Goal: Task Accomplishment & Management: Use online tool/utility

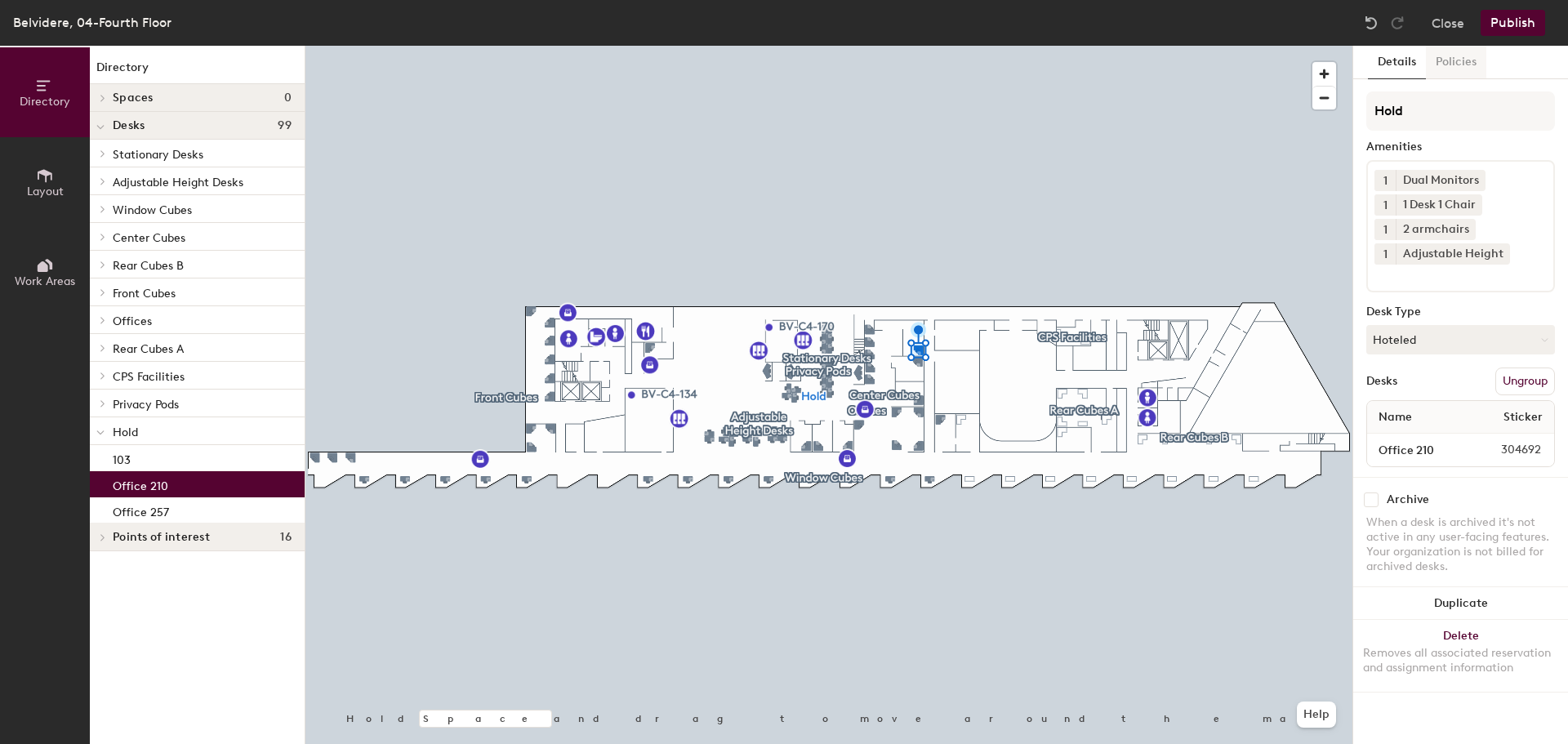
click at [1476, 65] on button "Policies" at bounding box center [1455, 63] width 60 height 34
click at [1457, 65] on button "Policies" at bounding box center [1455, 63] width 60 height 34
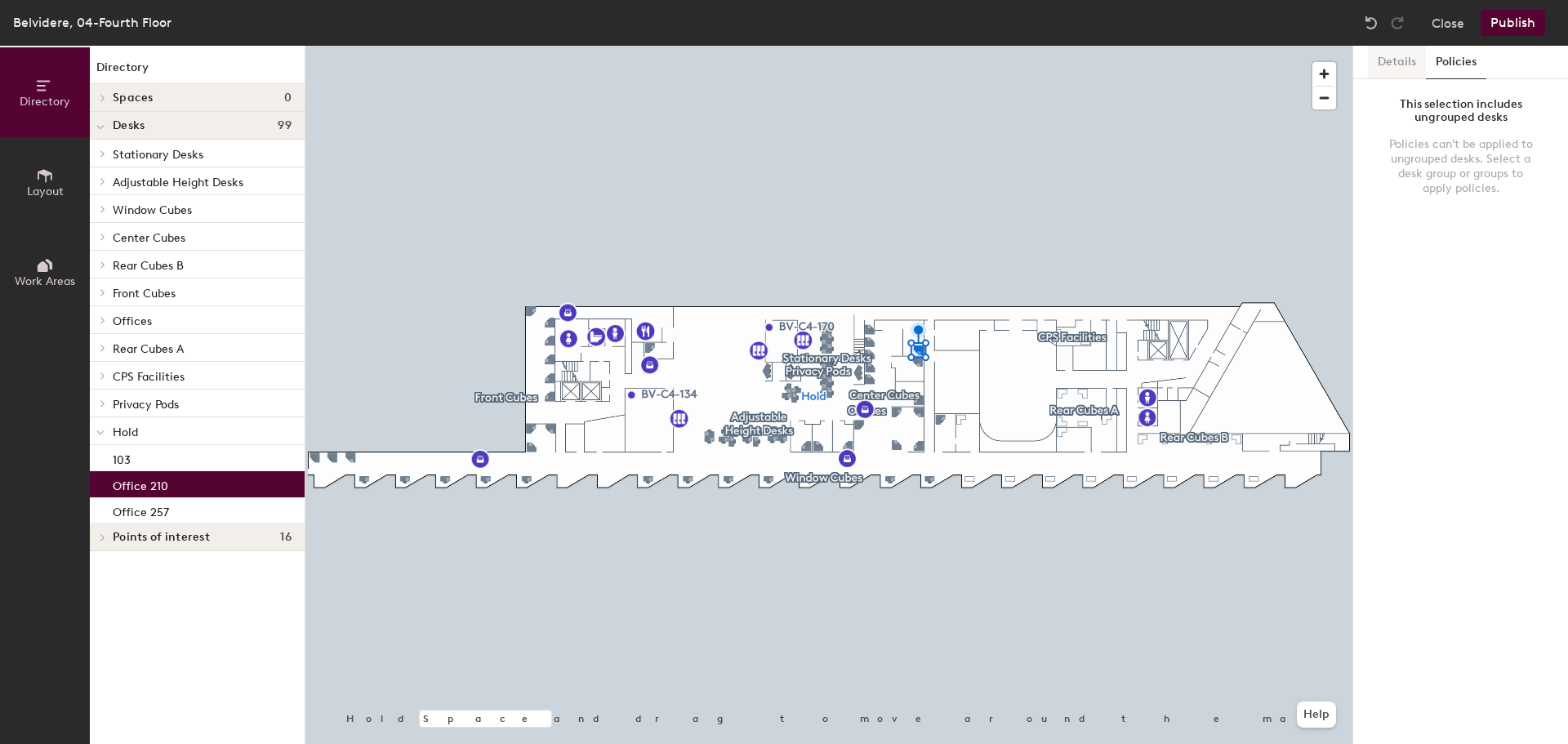
click at [1393, 66] on button "Details" at bounding box center [1397, 63] width 58 height 34
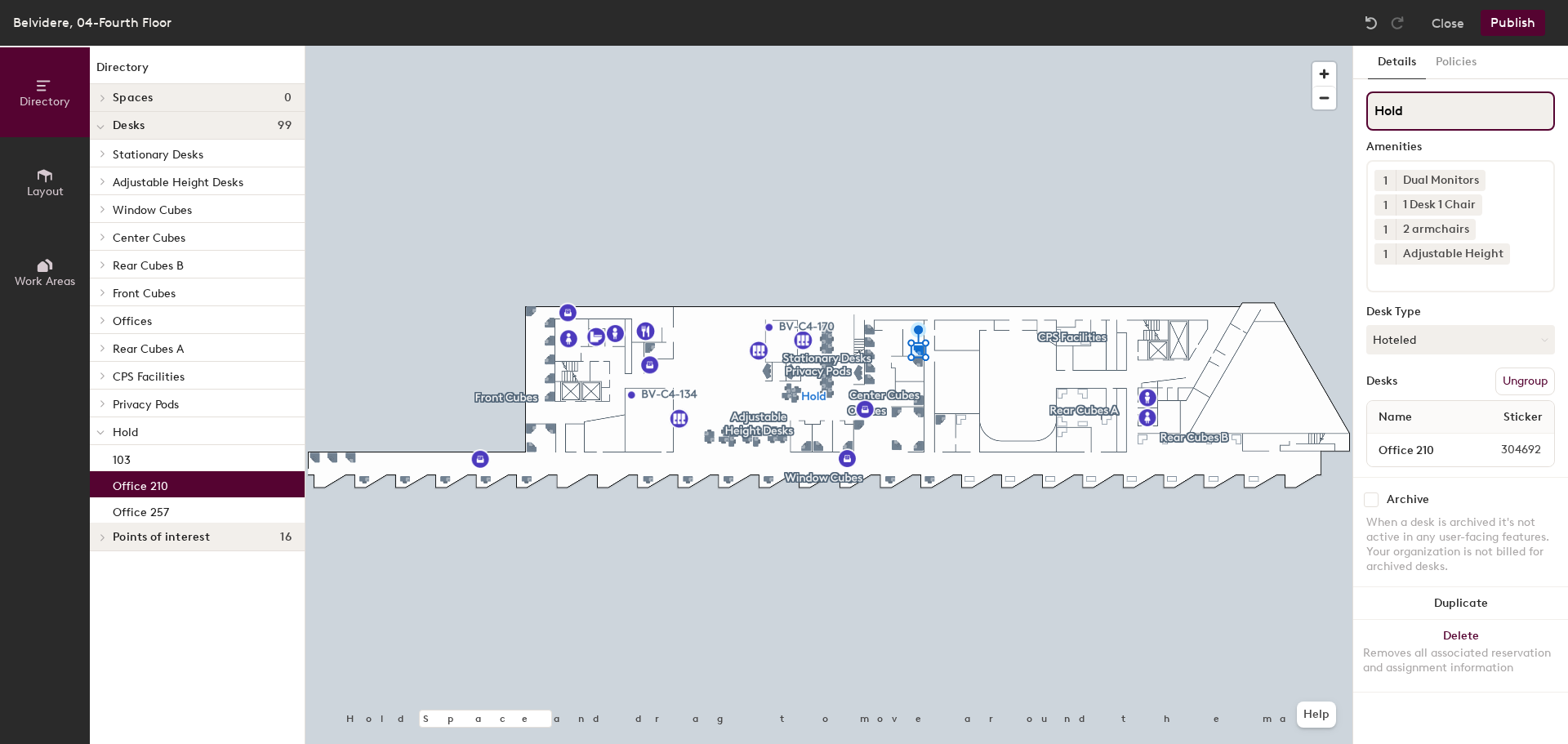
click at [1393, 111] on input "Hold" at bounding box center [1460, 111] width 189 height 39
click at [1407, 110] on input "Hold" at bounding box center [1460, 111] width 189 height 39
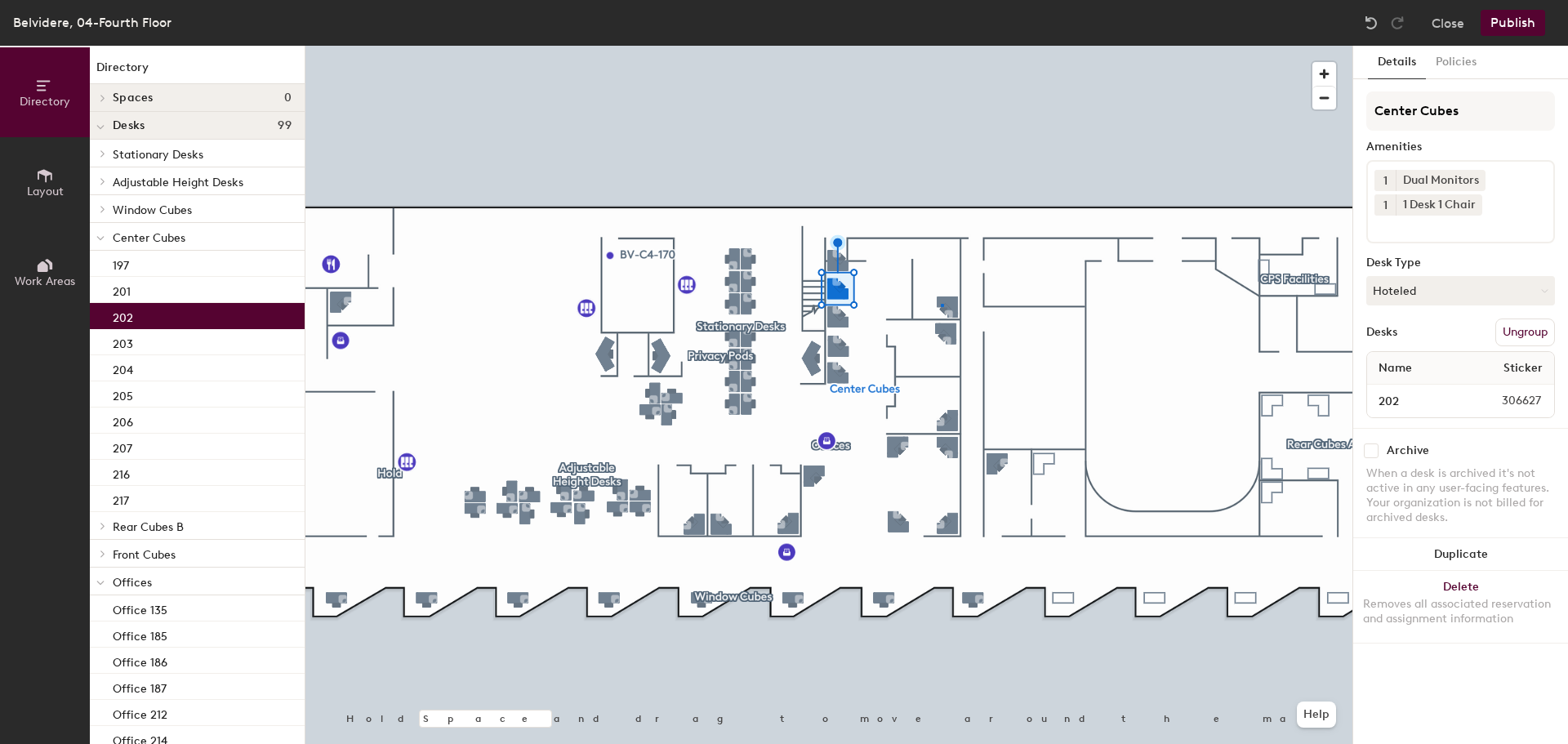
click at [941, 46] on div at bounding box center [829, 46] width 1047 height 0
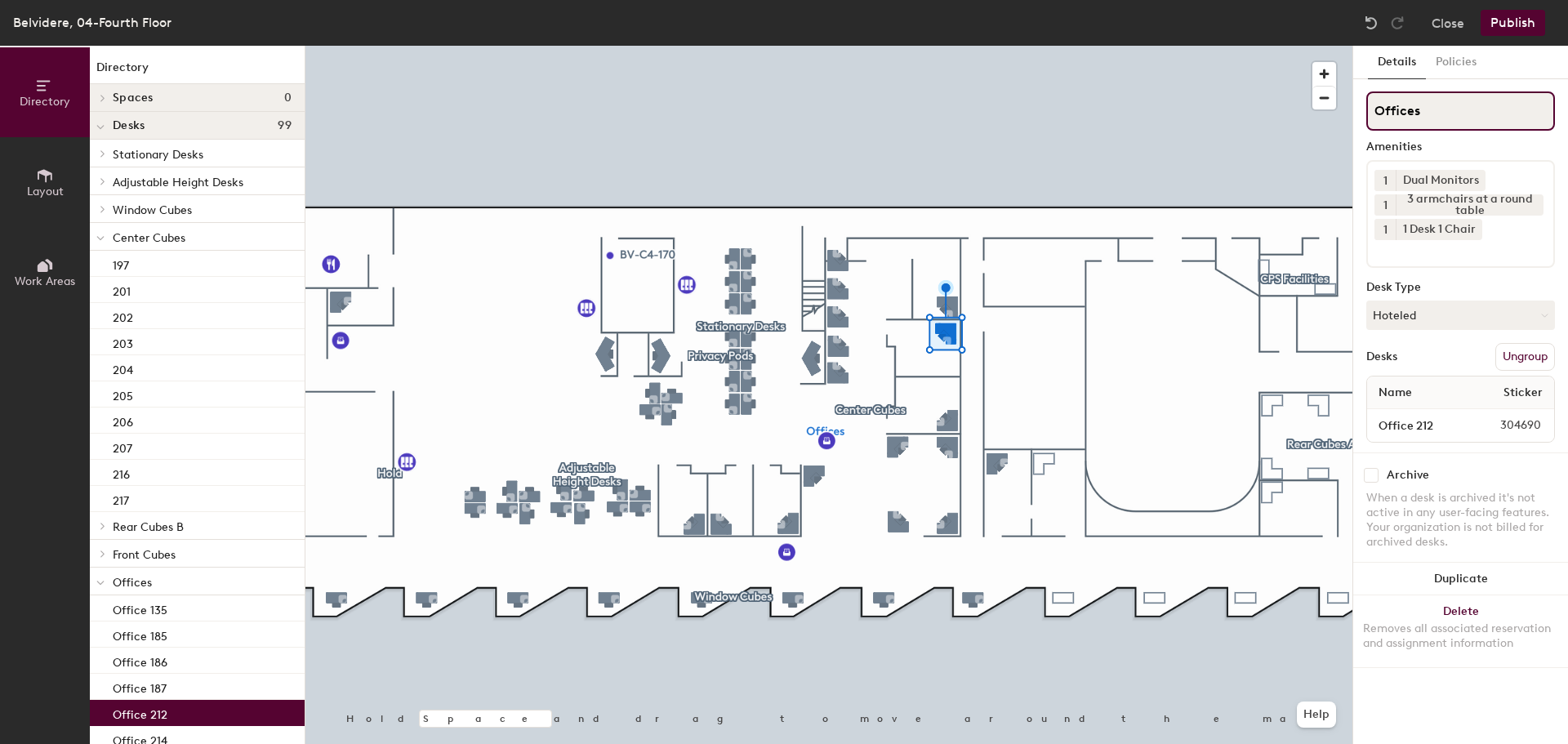
drag, startPoint x: 1445, startPoint y: 115, endPoint x: 1363, endPoint y: 115, distance: 82.0
click at [1363, 115] on div "Details Policies Offices Amenities 1 Dual Monitors 1 3 armchairs at a round tab…" at bounding box center [1460, 395] width 215 height 698
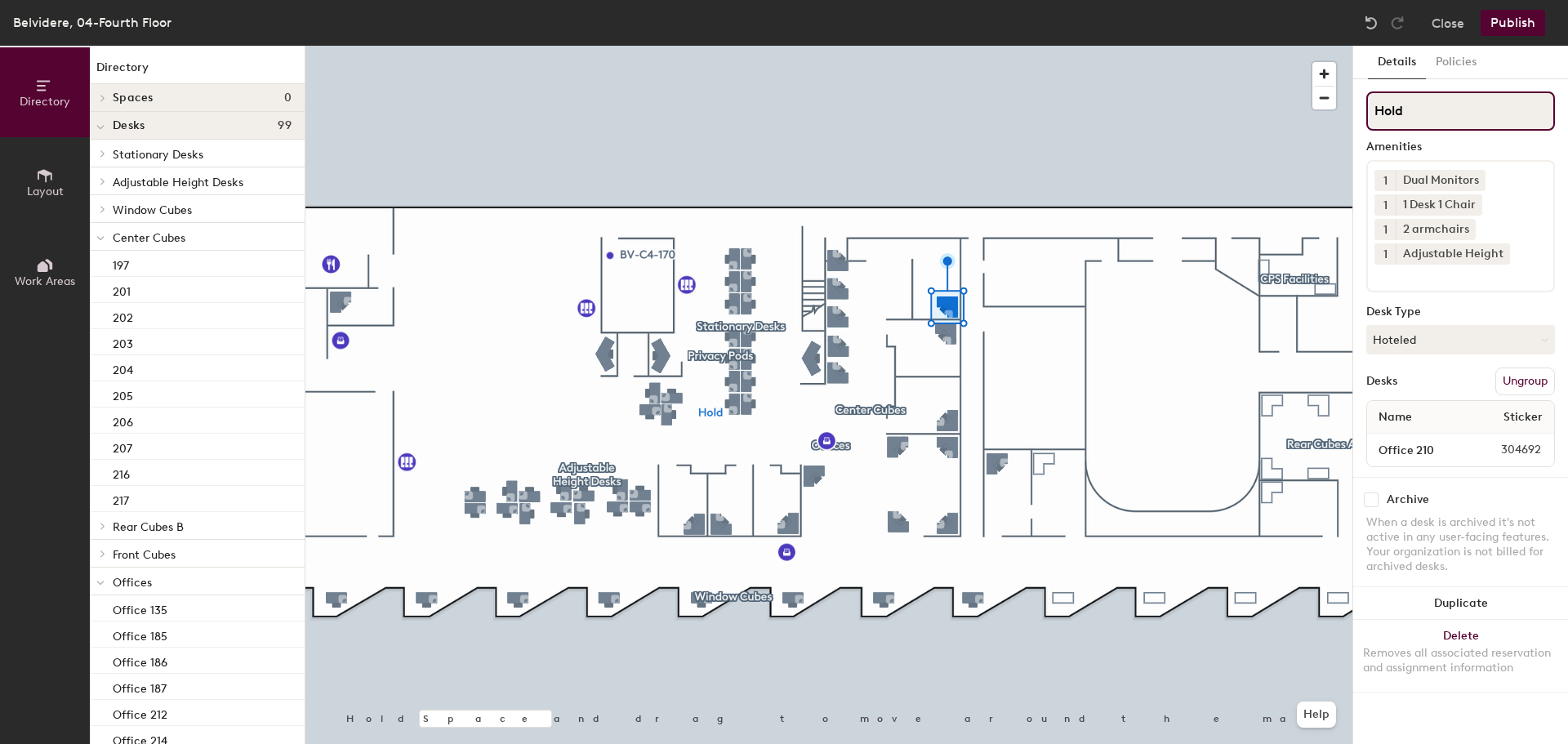
drag, startPoint x: 1408, startPoint y: 111, endPoint x: 1362, endPoint y: 116, distance: 46.3
click at [1363, 116] on div "Details Policies Hold Amenities 1 Dual Monitors 1 1 Desk 1 Chair 1 2 armchairs …" at bounding box center [1460, 395] width 215 height 698
paste input "Offices"
type input "Offices"
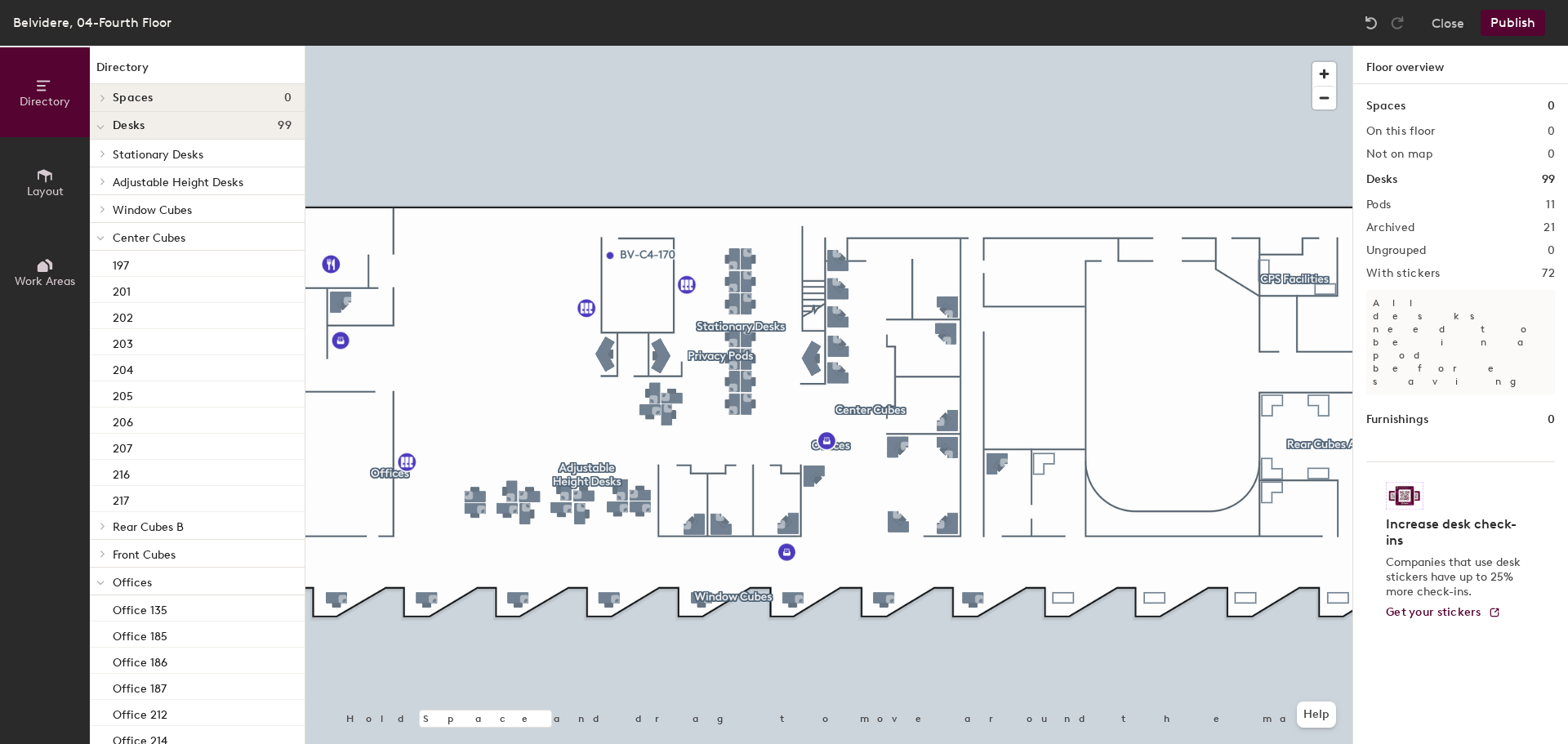
click at [1509, 27] on button "Publish" at bounding box center [1513, 23] width 65 height 26
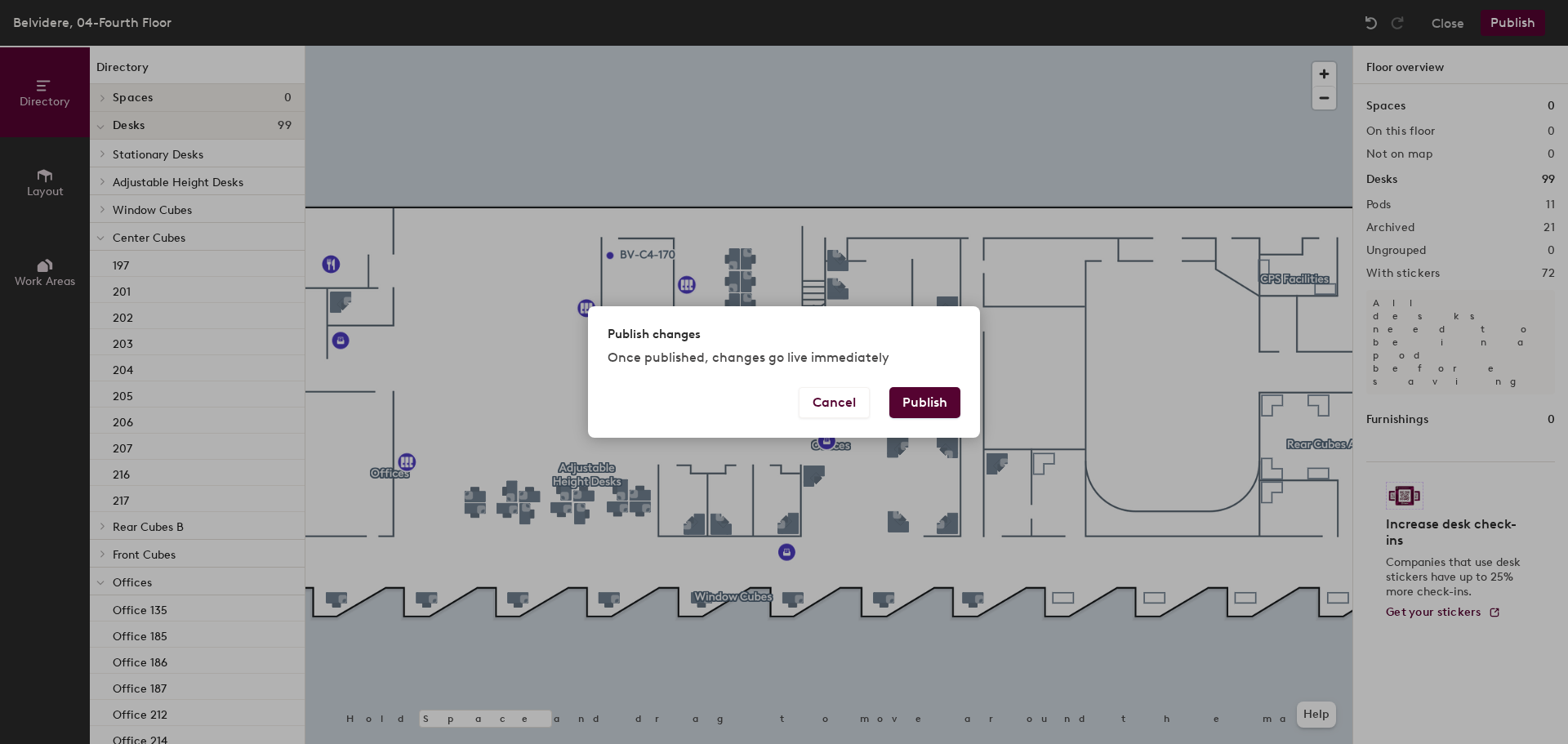
click at [933, 405] on button "Publish" at bounding box center [925, 402] width 71 height 31
